Goal: Task Accomplishment & Management: Manage account settings

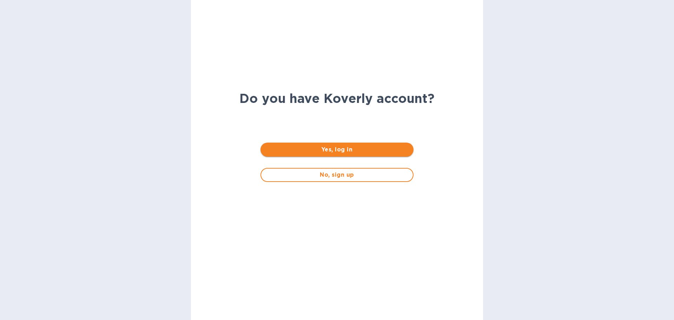
click at [322, 150] on span "Yes, log in" at bounding box center [336, 149] width 141 height 8
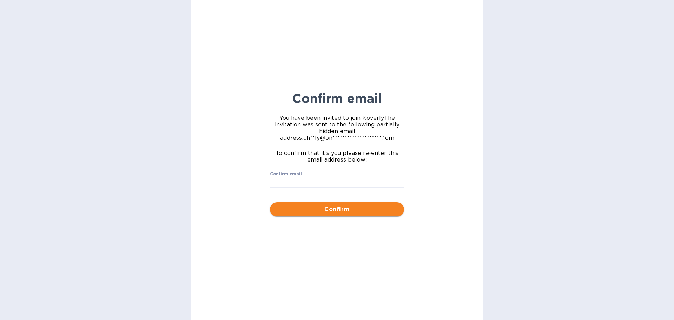
click at [316, 205] on span "Confirm" at bounding box center [337, 209] width 123 height 8
click at [295, 180] on input "Confirm email" at bounding box center [337, 182] width 134 height 11
type input "Chilly@onpointwindowtreatment.com"
click at [360, 210] on span "Confirm" at bounding box center [337, 209] width 123 height 8
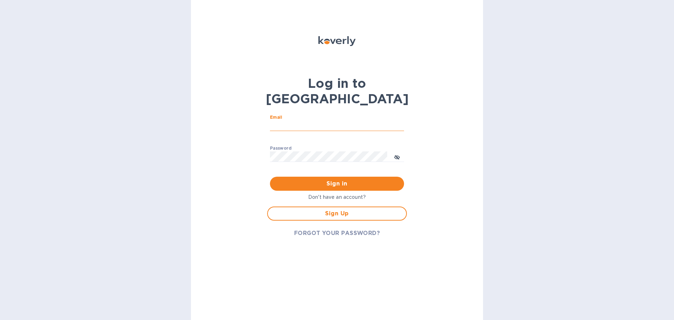
click at [291, 120] on input "Email" at bounding box center [337, 125] width 134 height 11
type input "Chilly@onpointwindowtreatment.com"
click at [334, 193] on p "Don't have an account?" at bounding box center [337, 196] width 140 height 7
click at [335, 193] on p "Don't have an account?" at bounding box center [337, 196] width 140 height 7
click at [339, 209] on span "Sign Up" at bounding box center [336, 213] width 127 height 8
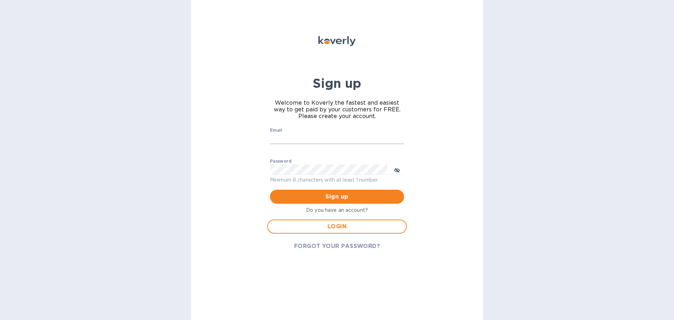
click at [297, 136] on input "Email" at bounding box center [337, 138] width 134 height 11
type input "Chilly@onpointwindowtreatment.com"
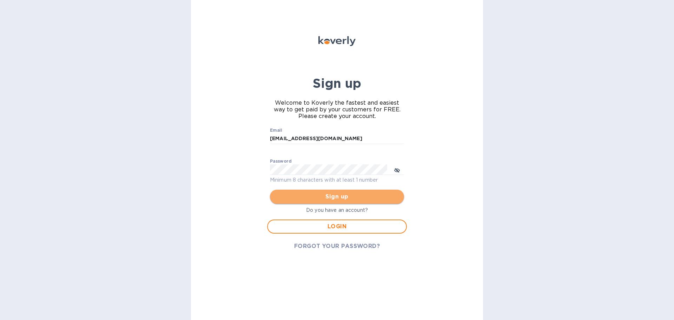
click at [333, 197] on span "Sign up" at bounding box center [337, 196] width 123 height 8
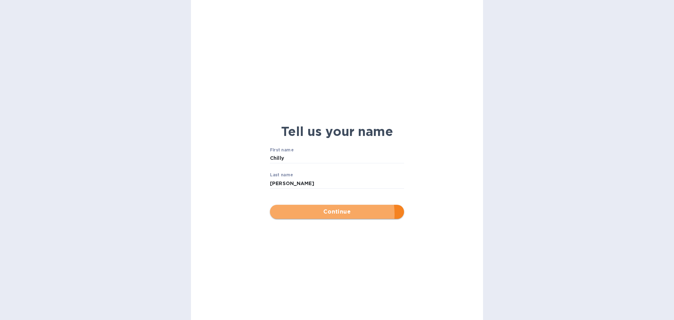
click at [331, 214] on span "Continue" at bounding box center [337, 211] width 123 height 8
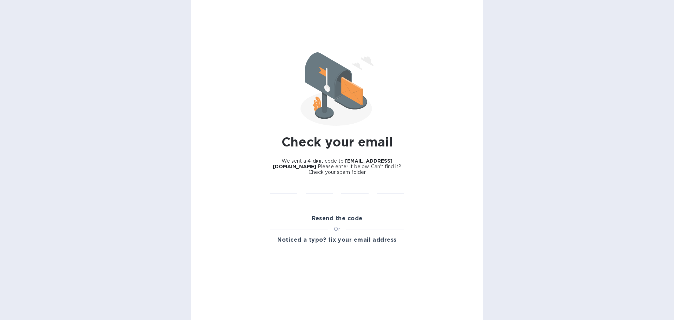
drag, startPoint x: 360, startPoint y: 213, endPoint x: 354, endPoint y: 212, distance: 6.1
click at [359, 213] on button "Resend the code" at bounding box center [337, 218] width 62 height 14
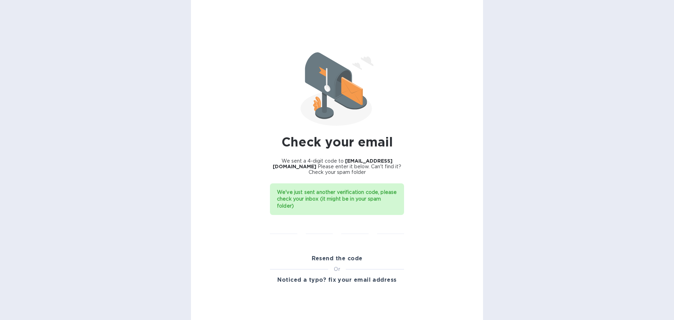
click at [322, 200] on div "We've just sent another verification code, please check your inbox (it might be…" at bounding box center [337, 199] width 120 height 26
click at [326, 224] on input "text" at bounding box center [319, 228] width 27 height 11
click at [287, 224] on input "text" at bounding box center [283, 228] width 27 height 11
paste input "8800"
type input "0"
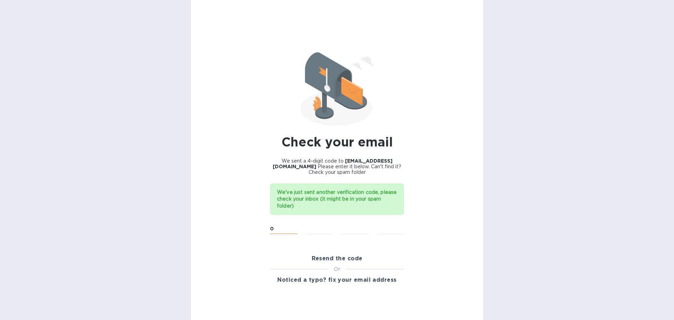
click at [274, 226] on input "0" at bounding box center [283, 228] width 27 height 11
type input "8"
type input "0"
click at [350, 228] on input "8" at bounding box center [354, 228] width 27 height 11
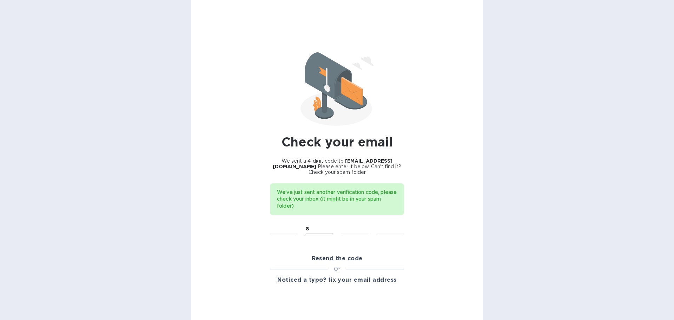
click at [312, 228] on input "8" at bounding box center [319, 228] width 27 height 11
click at [287, 227] on input "text" at bounding box center [283, 228] width 27 height 11
type input "8"
type input "0"
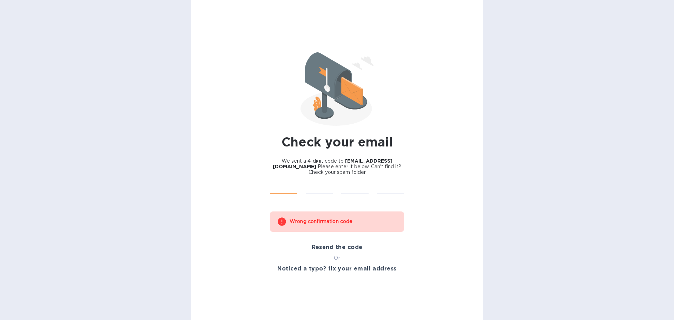
click at [287, 185] on input "text" at bounding box center [283, 188] width 27 height 11
type input "8"
type input "0"
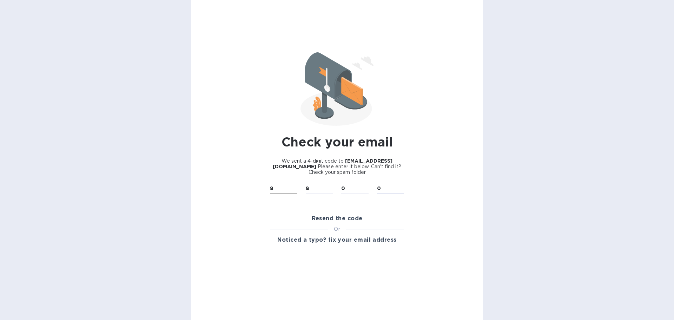
type input "0"
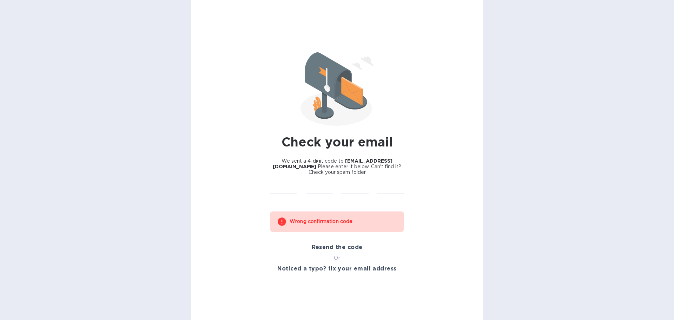
click at [286, 179] on div "​" at bounding box center [284, 193] width 36 height 28
click at [288, 187] on input "text" at bounding box center [283, 188] width 27 height 11
type input "7"
type input "0"
type input "7"
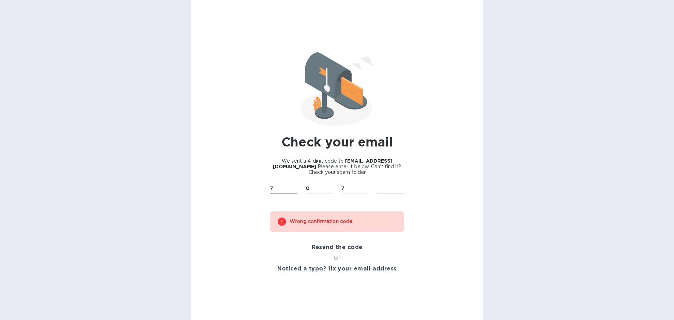
type input "9"
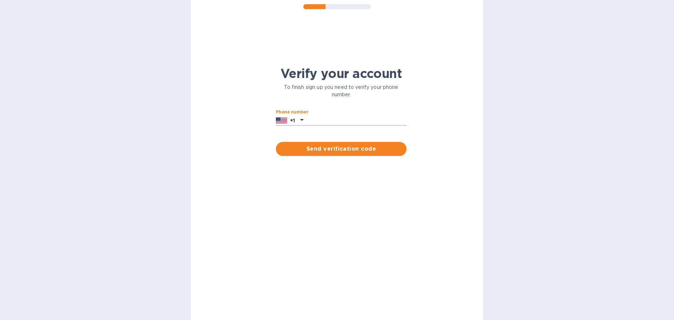
click at [330, 118] on input "text" at bounding box center [356, 120] width 100 height 11
type input "3475855746"
click at [335, 151] on span "Send verification code" at bounding box center [340, 149] width 119 height 8
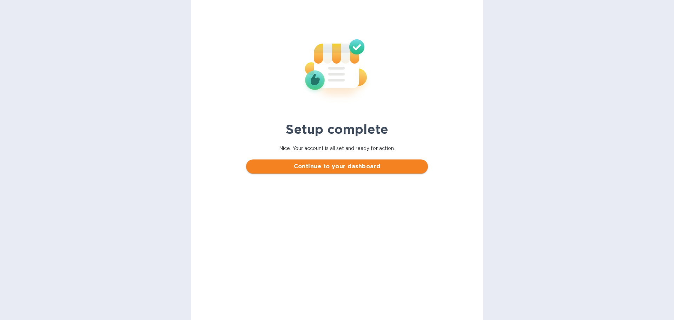
click at [331, 167] on span "Continue to your dashboard" at bounding box center [337, 166] width 170 height 8
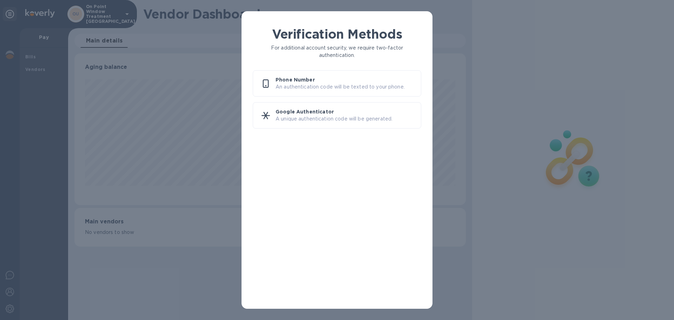
scroll to position [152, 391]
click at [222, 144] on div "Verification Methods For additional account security, we require two-factor aut…" at bounding box center [337, 160] width 674 height 320
click at [304, 79] on p "Phone Number" at bounding box center [346, 79] width 140 height 7
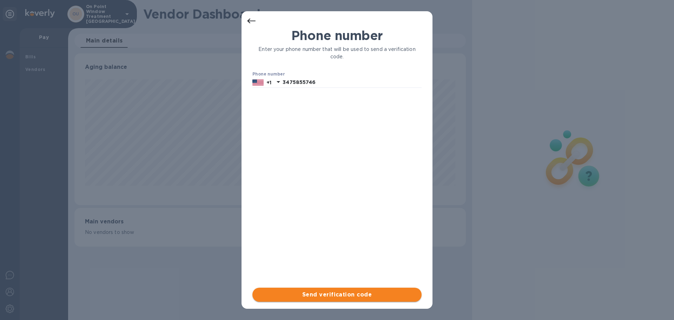
drag, startPoint x: 353, startPoint y: 295, endPoint x: 350, endPoint y: 291, distance: 5.5
click at [353, 294] on span "Send verification code" at bounding box center [337, 294] width 158 height 8
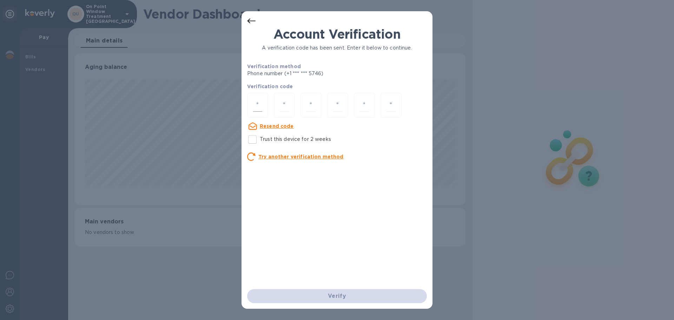
click at [255, 100] on input "number" at bounding box center [257, 105] width 9 height 13
type input "1"
type input "7"
type input "9"
type input "3"
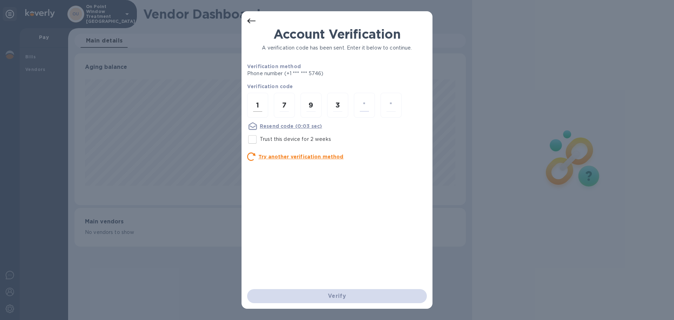
type input "7"
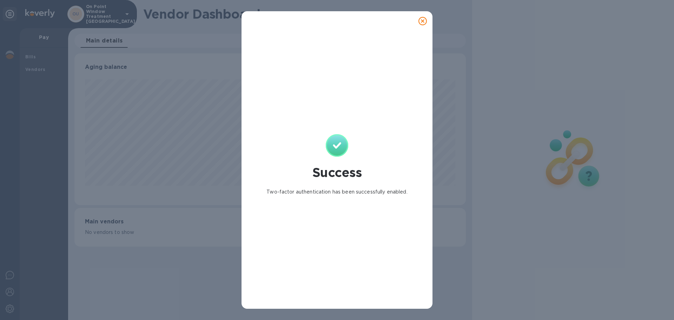
click at [144, 125] on div "Success Two-factor authentication has been successfully enabled." at bounding box center [337, 160] width 674 height 320
click at [424, 20] on icon at bounding box center [422, 21] width 8 height 8
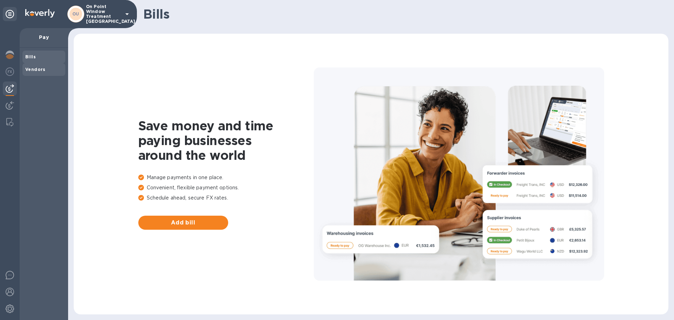
click at [39, 73] on span "Vendors" at bounding box center [35, 69] width 20 height 7
click at [37, 70] on b "Vendors" at bounding box center [35, 69] width 20 height 5
click at [37, 67] on b "Vendors" at bounding box center [35, 69] width 20 height 5
click at [199, 222] on span "Add vendor" at bounding box center [183, 222] width 79 height 8
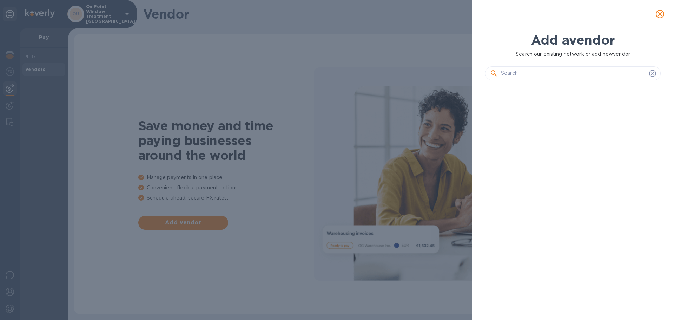
scroll to position [210, 178]
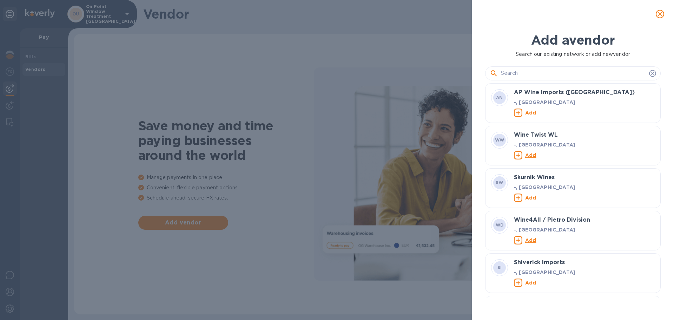
click at [508, 74] on input "text" at bounding box center [573, 73] width 145 height 11
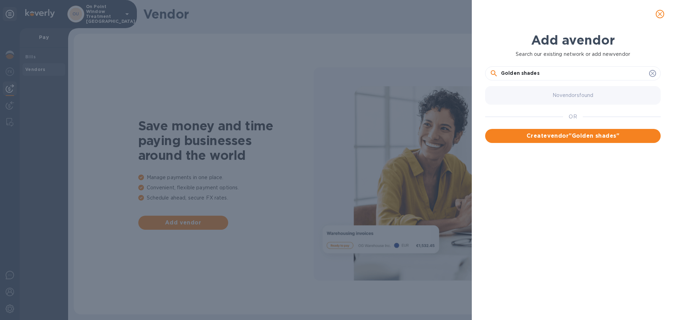
click at [528, 73] on input "Golden shades" at bounding box center [573, 73] width 145 height 11
type input "G"
click at [511, 74] on input "Arlex" at bounding box center [573, 73] width 145 height 11
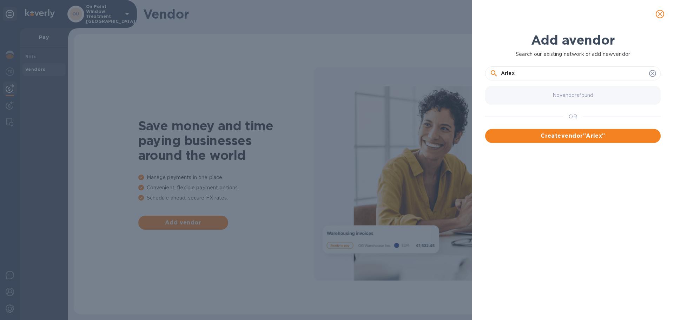
click at [511, 74] on input "Arlex" at bounding box center [573, 73] width 145 height 11
paste input "[MEDICAL_DATA][DOMAIN_NAME]"
click at [504, 73] on input "[MEDICAL_DATA]" at bounding box center [573, 73] width 145 height 11
click at [533, 73] on input "[MEDICAL_DATA]" at bounding box center [573, 73] width 145 height 11
type input "[MEDICAL_DATA]"
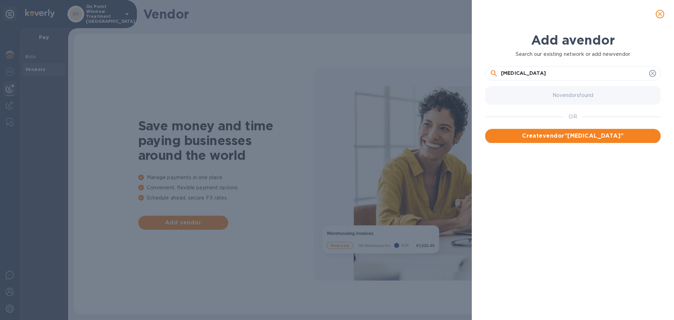
click at [561, 133] on span "Create vendor " [MEDICAL_DATA] "" at bounding box center [573, 136] width 164 height 8
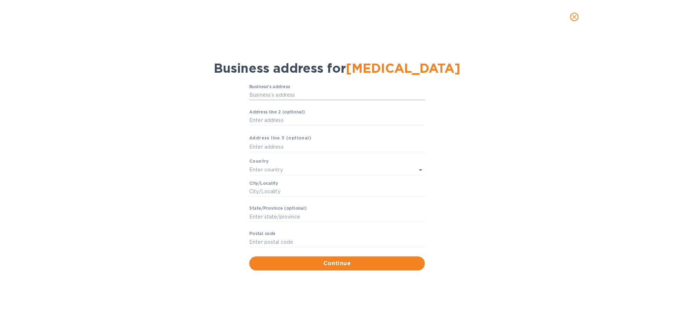
click at [285, 93] on input "Business’s аddress" at bounding box center [336, 95] width 175 height 11
click at [264, 92] on input "Business’s аddress" at bounding box center [336, 95] width 175 height 11
paste input "Av. [PERSON_NAME][STREET_ADDRESS][PERSON_NAME]"
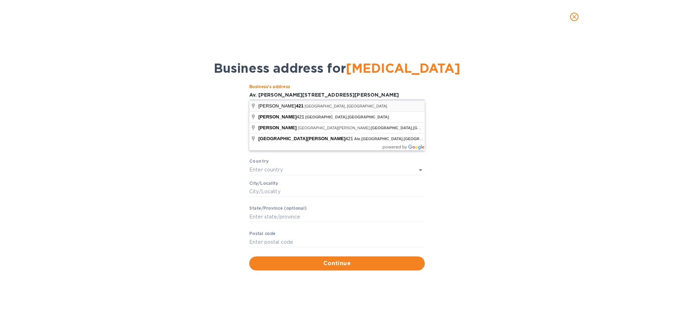
type input "421 [PERSON_NAME]"
type input "[GEOGRAPHIC_DATA]"
type input "15101"
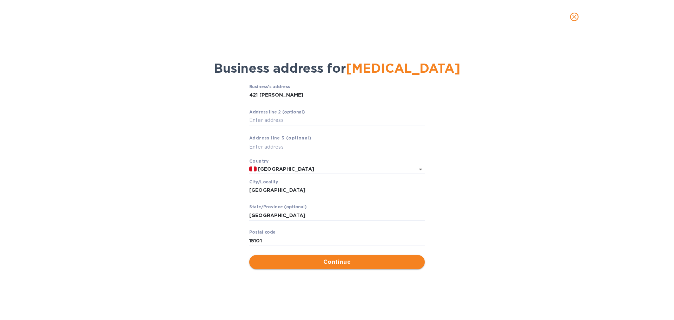
click at [328, 263] on span "Continue" at bounding box center [337, 262] width 164 height 8
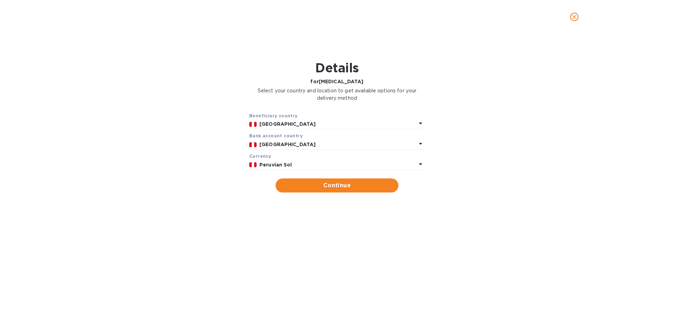
click at [324, 157] on div "Currency" at bounding box center [336, 155] width 175 height 7
click at [419, 163] on icon at bounding box center [420, 164] width 8 height 8
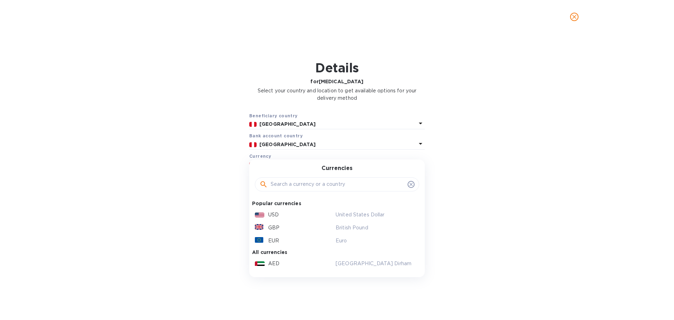
drag, startPoint x: 265, startPoint y: 215, endPoint x: 279, endPoint y: 210, distance: 14.7
click at [265, 215] on div "USD" at bounding box center [293, 215] width 81 height 10
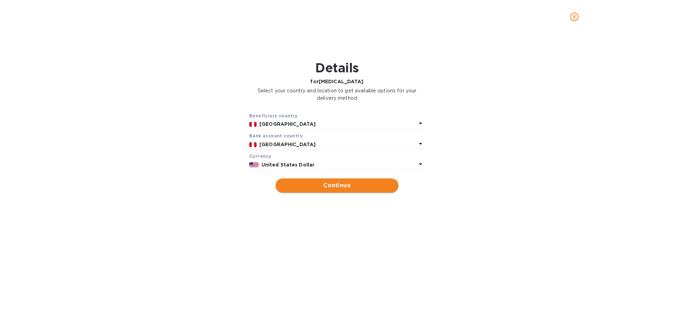
click at [321, 184] on span "Continue" at bounding box center [337, 185] width 112 height 8
type input "[MEDICAL_DATA]"
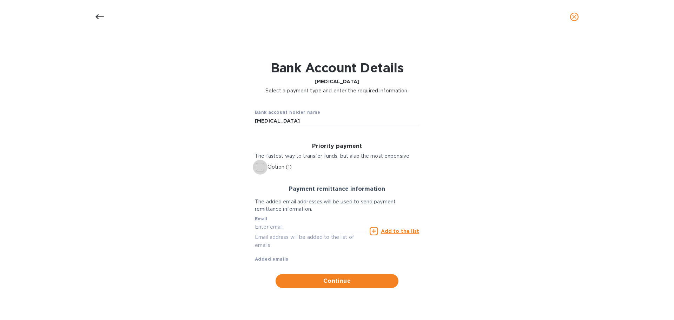
click at [261, 165] on input "Option (1)" at bounding box center [260, 167] width 15 height 15
checkbox input "true"
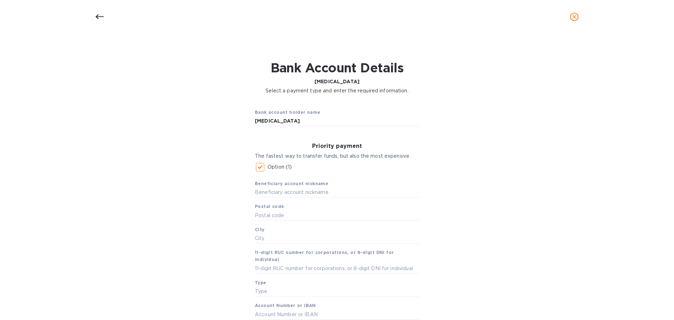
scroll to position [174, 0]
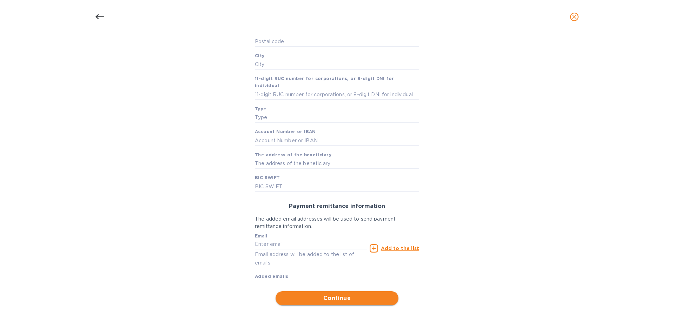
click at [340, 294] on span "Continue" at bounding box center [337, 298] width 112 height 8
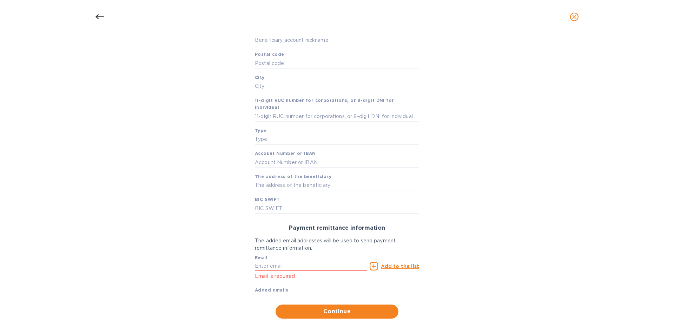
scroll to position [166, 0]
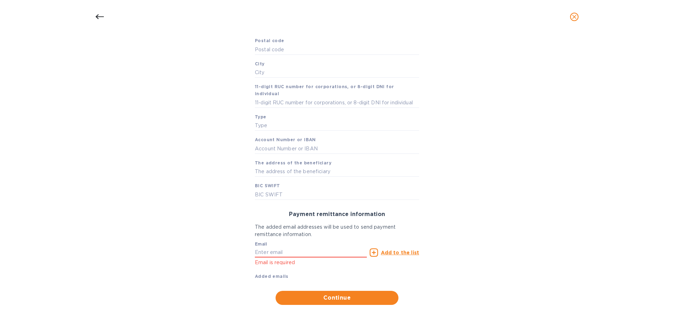
click at [574, 19] on icon "close" at bounding box center [574, 16] width 7 height 7
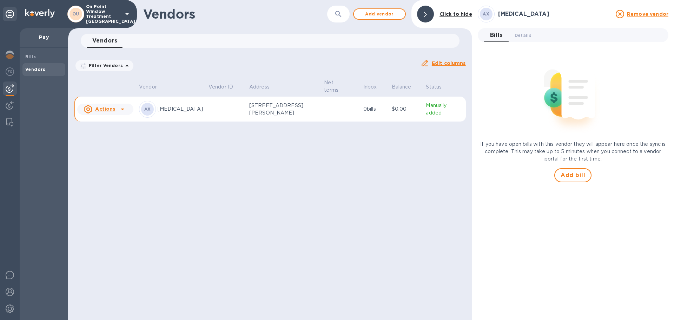
scroll to position [0, 0]
click at [525, 34] on span "Details 0" at bounding box center [523, 35] width 17 height 7
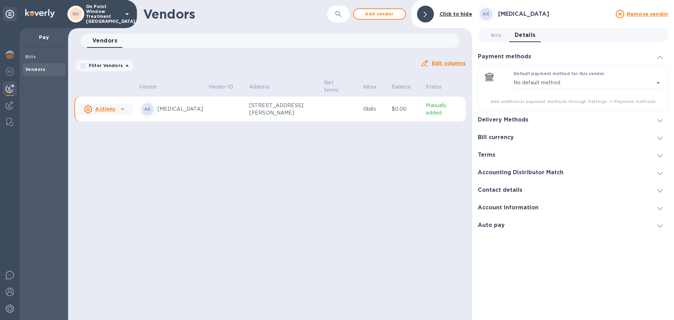
click at [502, 121] on h3 "Delivery Methods" at bounding box center [503, 120] width 51 height 7
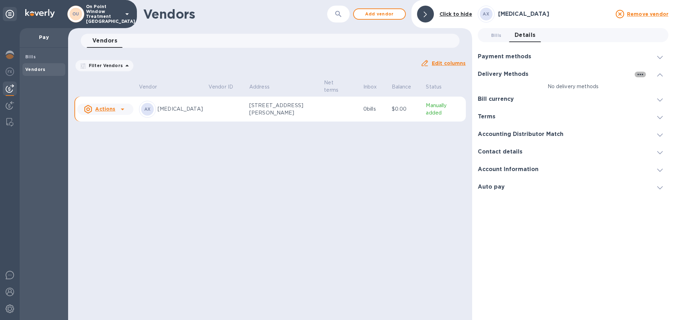
click at [640, 74] on icon "button" at bounding box center [640, 74] width 6 height 1
click at [651, 86] on p "Add new" at bounding box center [648, 88] width 23 height 7
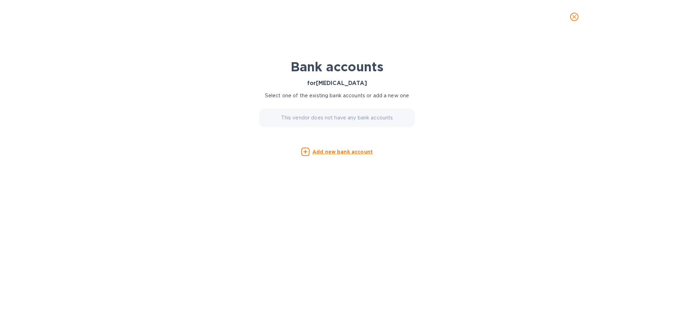
click at [348, 152] on u "Add new bank account" at bounding box center [342, 152] width 60 height 6
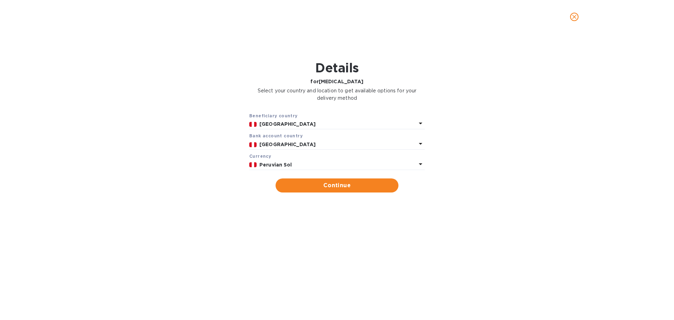
click at [381, 158] on div "Currency" at bounding box center [336, 155] width 175 height 7
click at [424, 163] on icon at bounding box center [420, 164] width 8 height 8
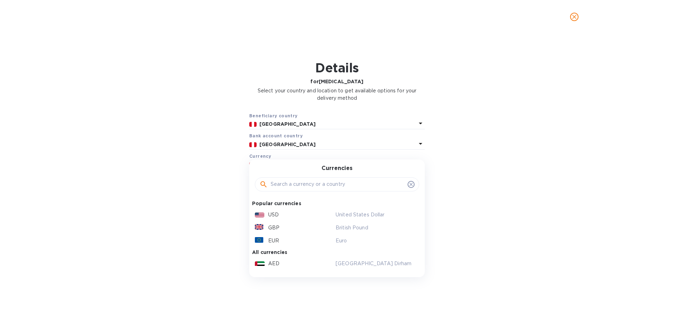
click at [165, 171] on div "Beneficiary country [GEOGRAPHIC_DATA] Bank account cоuntry [GEOGRAPHIC_DATA] Cu…" at bounding box center [337, 152] width 656 height 89
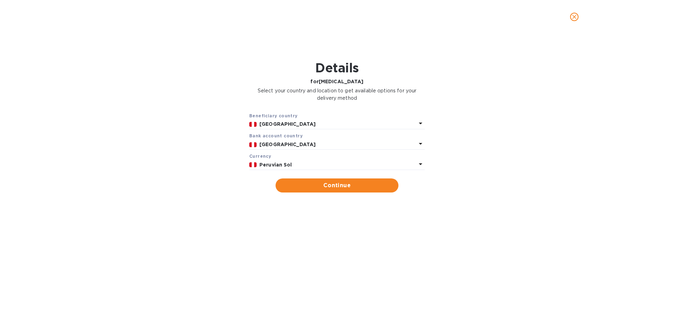
click at [418, 164] on icon at bounding box center [420, 164] width 8 height 8
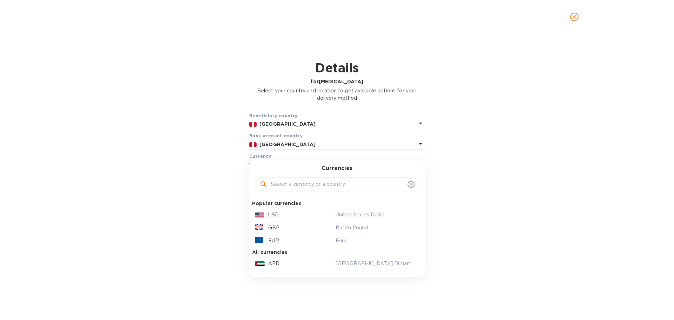
click at [571, 18] on icon "close" at bounding box center [574, 16] width 7 height 7
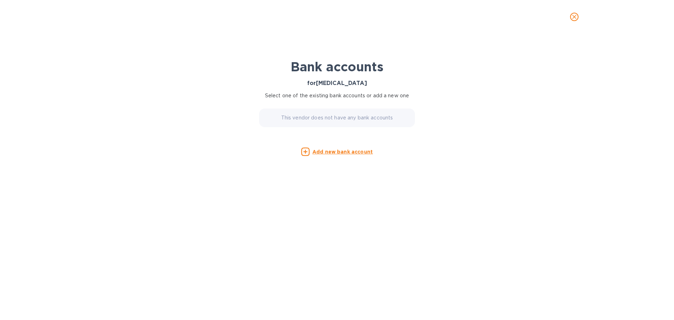
click at [575, 17] on icon "close" at bounding box center [574, 16] width 7 height 7
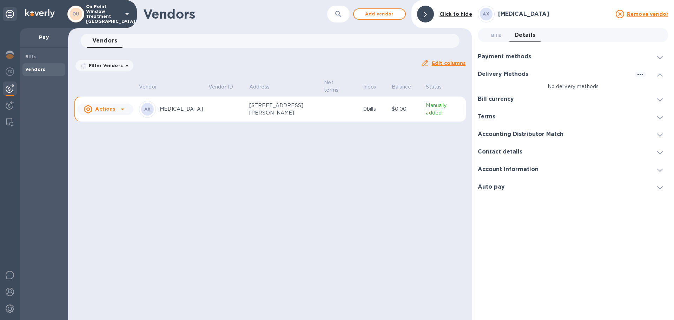
click at [101, 106] on u "Actions" at bounding box center [105, 109] width 20 height 6
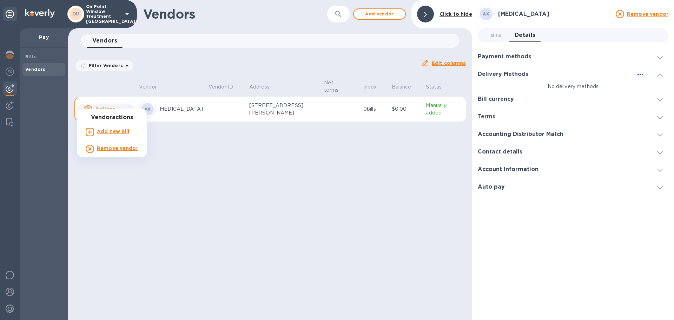
click at [101, 132] on b "Add new bill" at bounding box center [113, 131] width 33 height 6
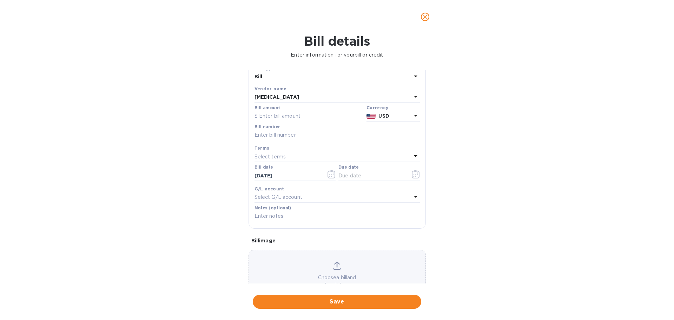
scroll to position [35, 0]
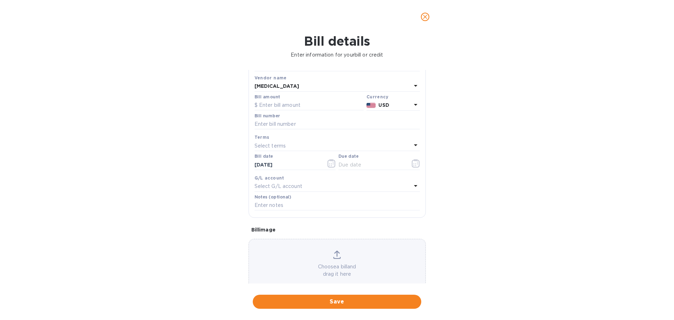
click at [281, 145] on p "Select terms" at bounding box center [270, 145] width 32 height 7
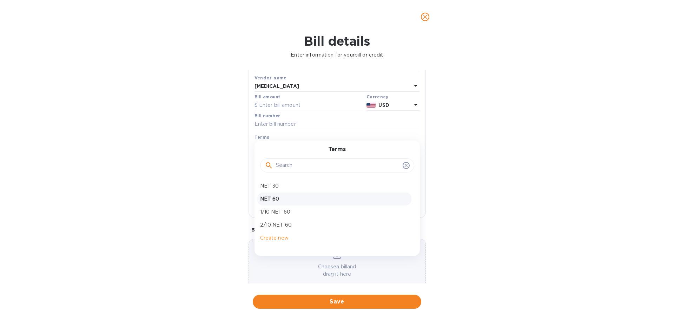
scroll to position [49, 0]
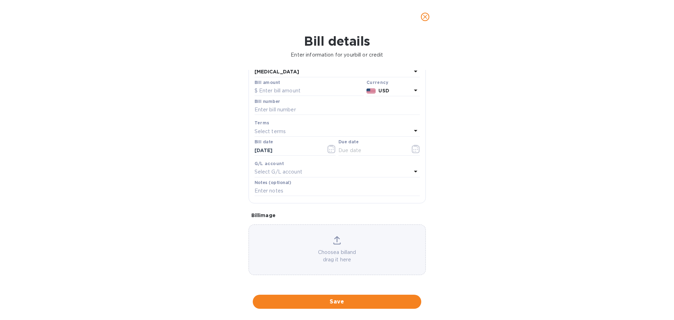
click at [199, 128] on div "Bill details Enter information for your bill or credit General information Save…" at bounding box center [337, 177] width 674 height 286
click at [282, 126] on div "Terms" at bounding box center [336, 122] width 165 height 7
click at [290, 109] on input "text" at bounding box center [336, 110] width 165 height 11
click at [424, 19] on icon "close" at bounding box center [425, 16] width 7 height 7
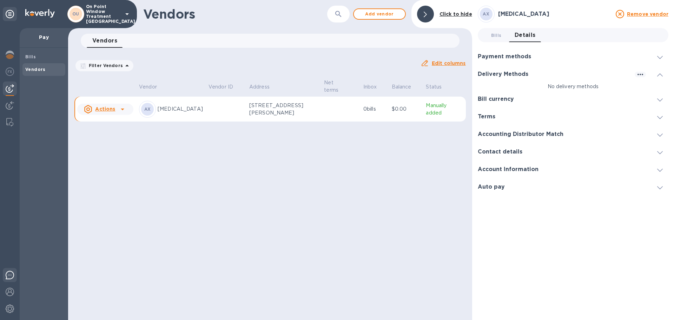
click at [7, 274] on img at bounding box center [10, 275] width 8 height 8
click at [357, 200] on div "Vendors ​ Add vendor Click to hide Vendors 0 Filter Vendors Auto pay: All Edit …" at bounding box center [270, 160] width 404 height 320
